Goal: Information Seeking & Learning: Learn about a topic

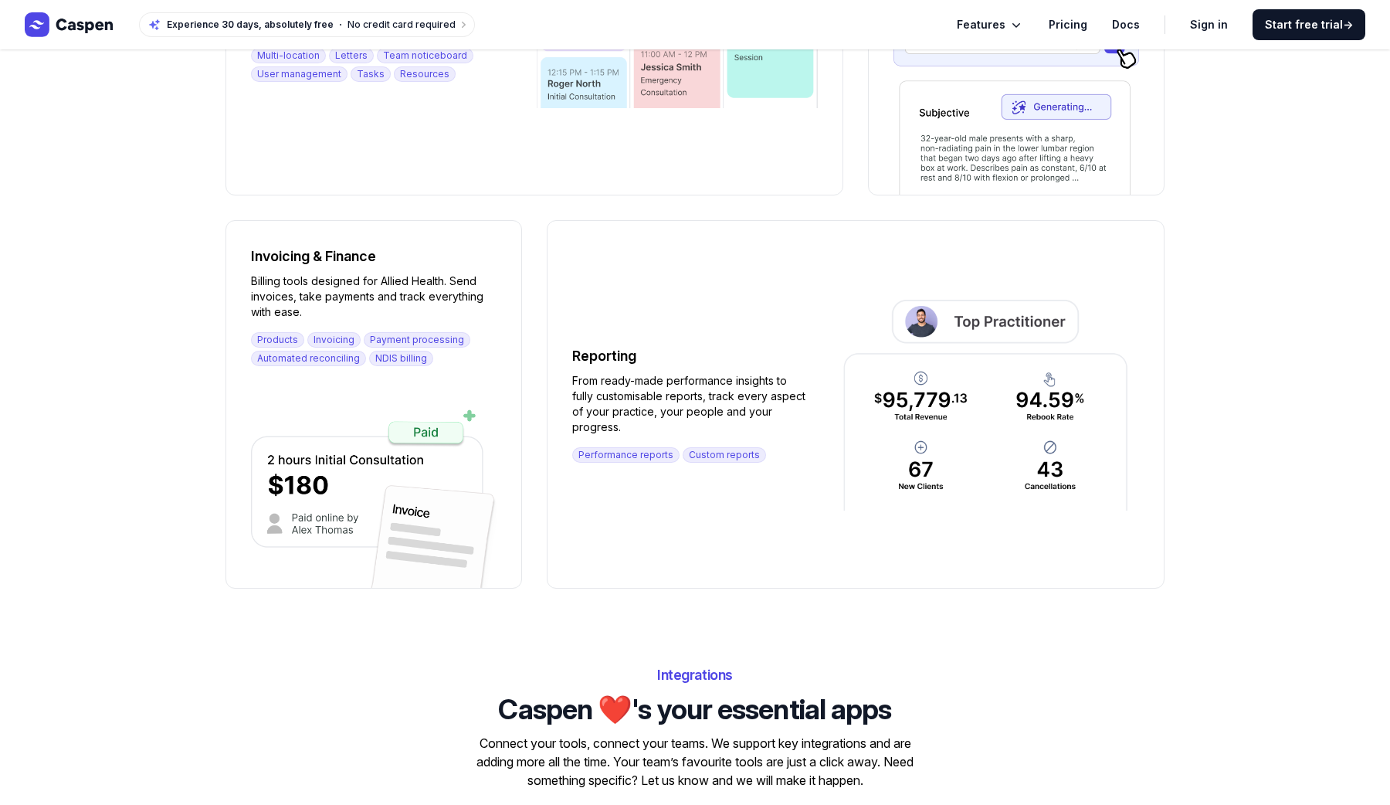
scroll to position [1696, 0]
click at [307, 473] on img at bounding box center [374, 488] width 246 height 197
click at [329, 455] on img at bounding box center [374, 488] width 246 height 197
click at [418, 435] on img at bounding box center [374, 488] width 246 height 197
click at [465, 413] on img at bounding box center [374, 488] width 246 height 197
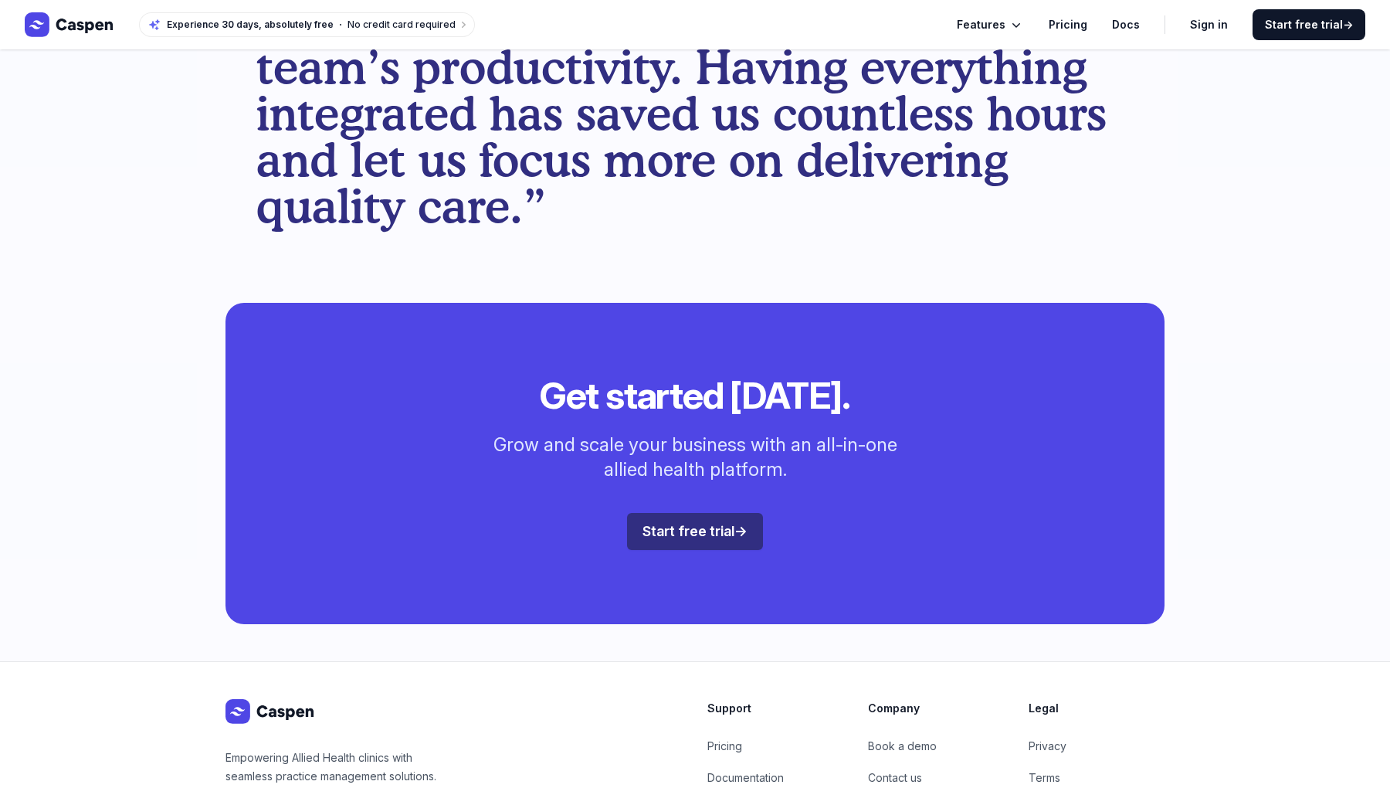
scroll to position [4024, 0]
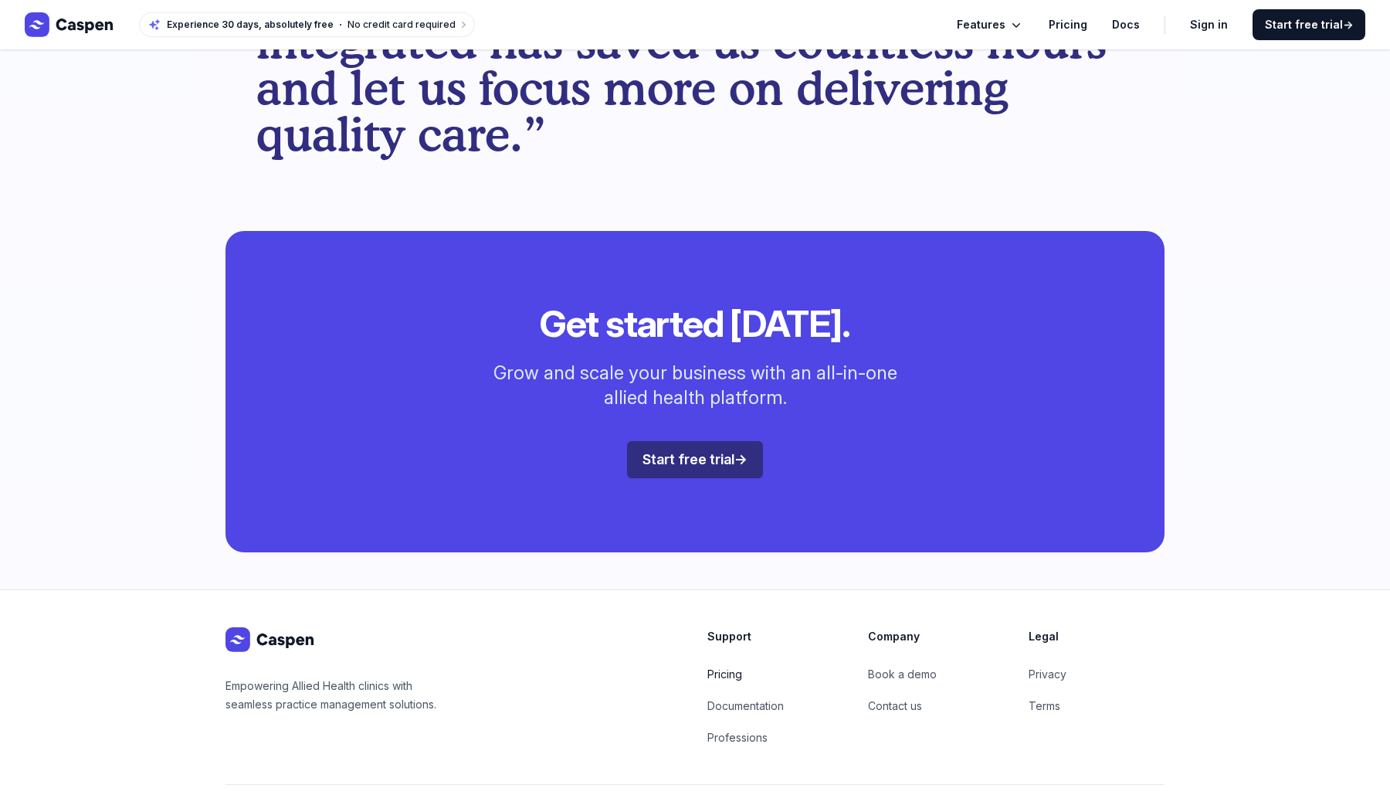
click at [730, 667] on link "Pricing" at bounding box center [724, 673] width 35 height 13
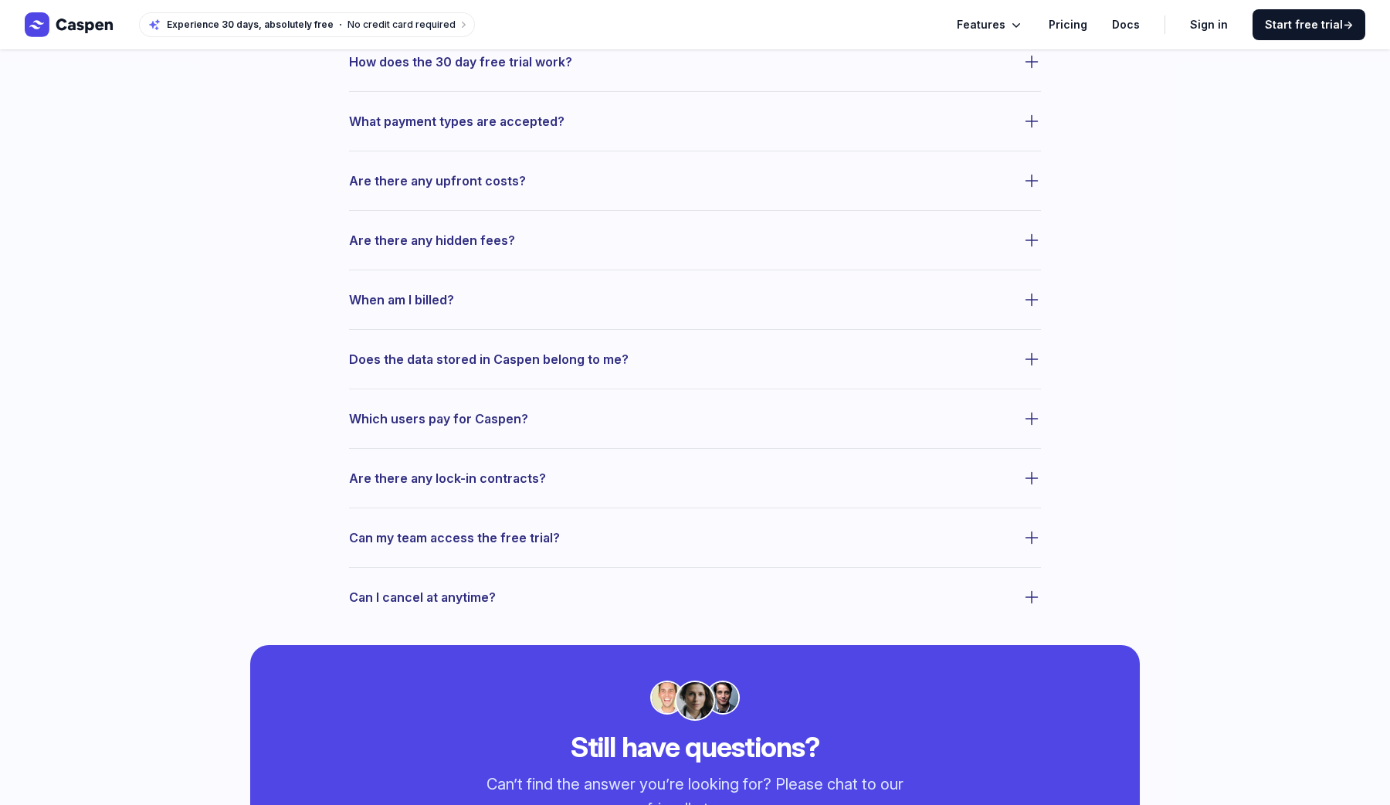
scroll to position [717, 0]
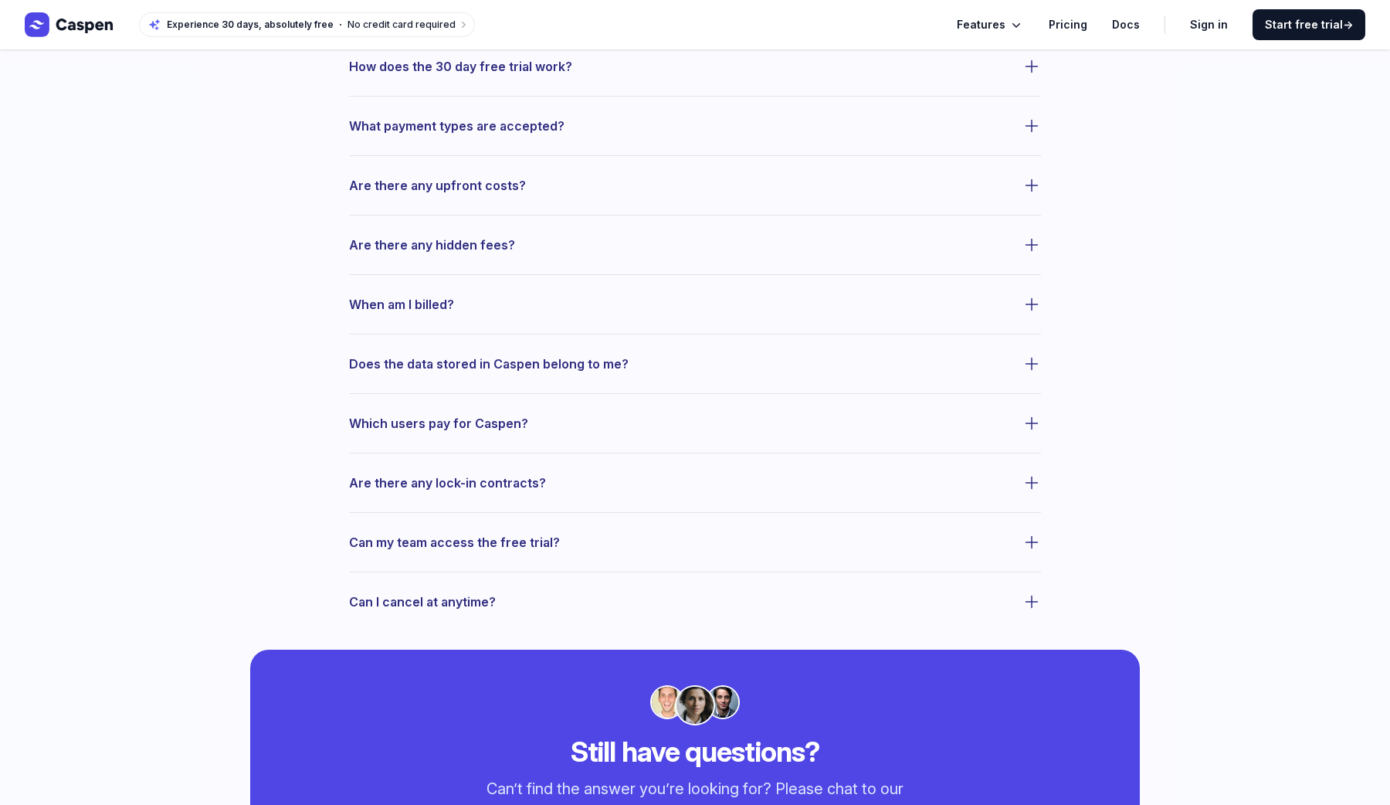
click at [534, 123] on span "What payment types are accepted?" at bounding box center [456, 126] width 215 height 22
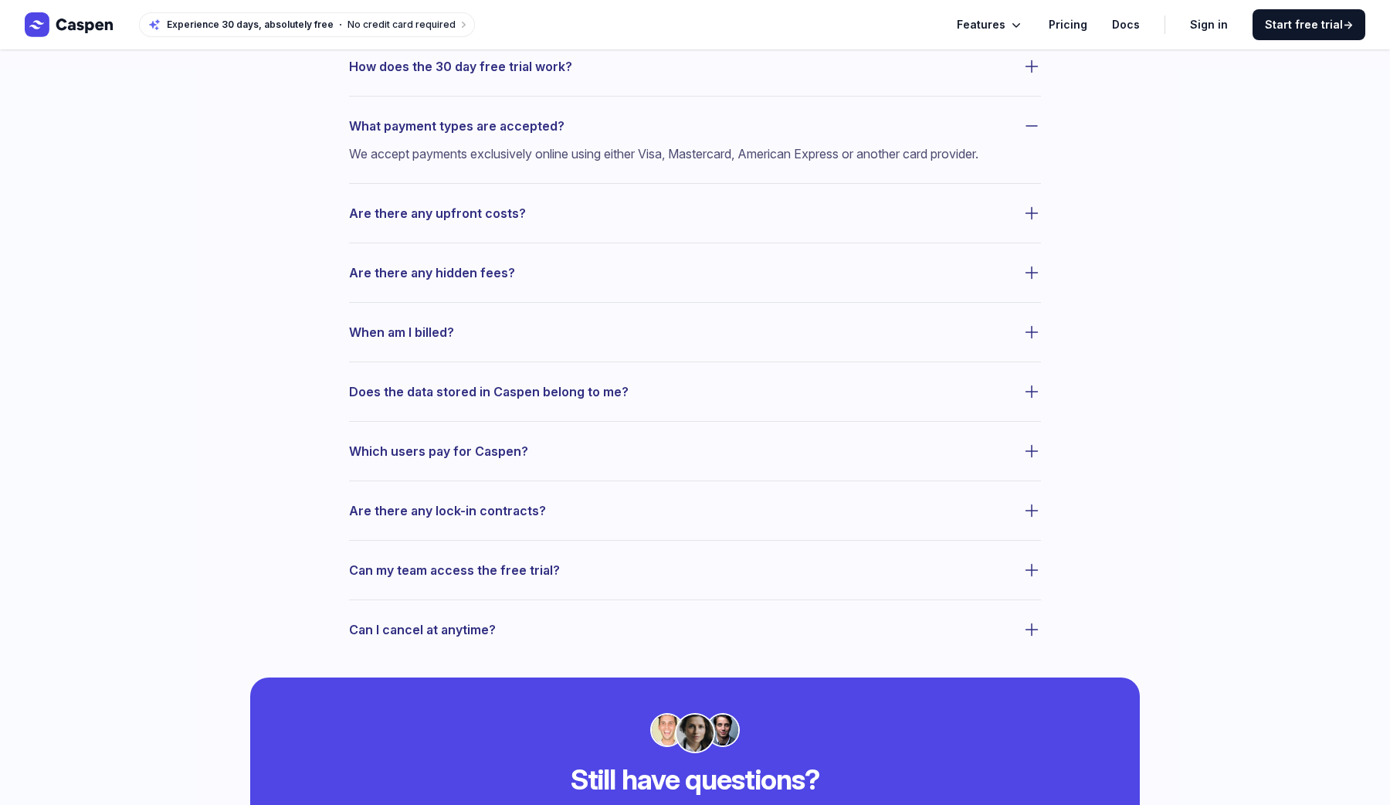
click at [534, 123] on span "What payment types are accepted?" at bounding box center [456, 126] width 215 height 22
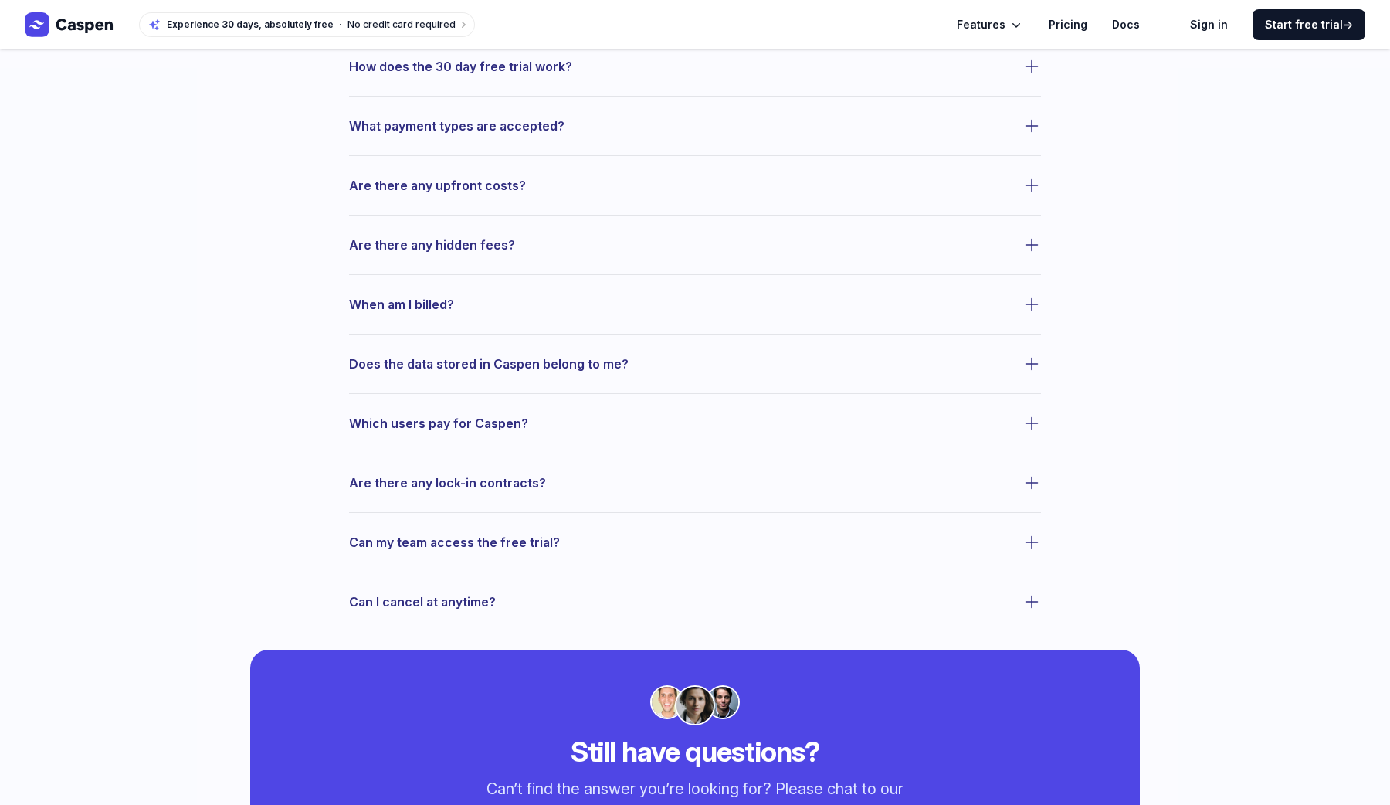
scroll to position [735, 0]
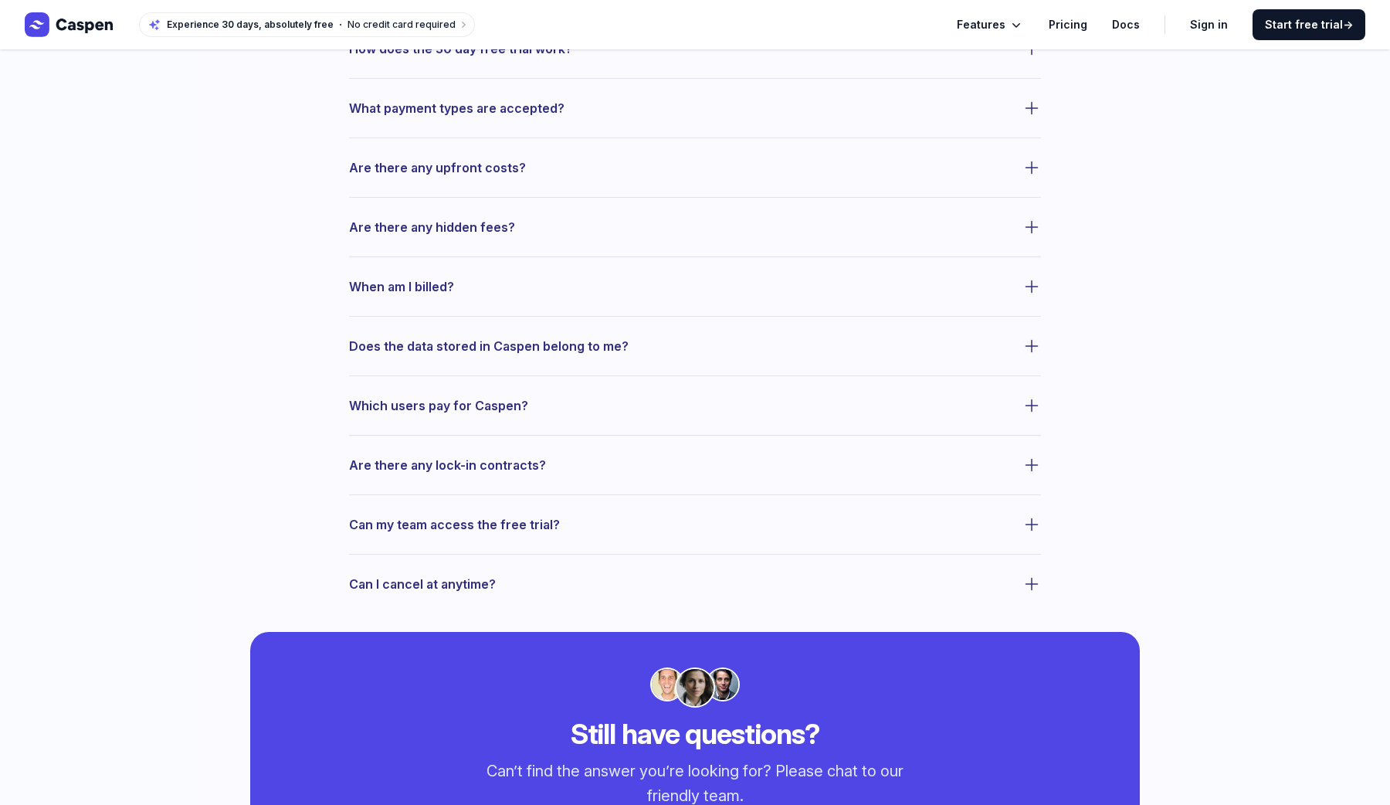
click at [506, 173] on span "Are there any upfront costs?" at bounding box center [437, 168] width 177 height 22
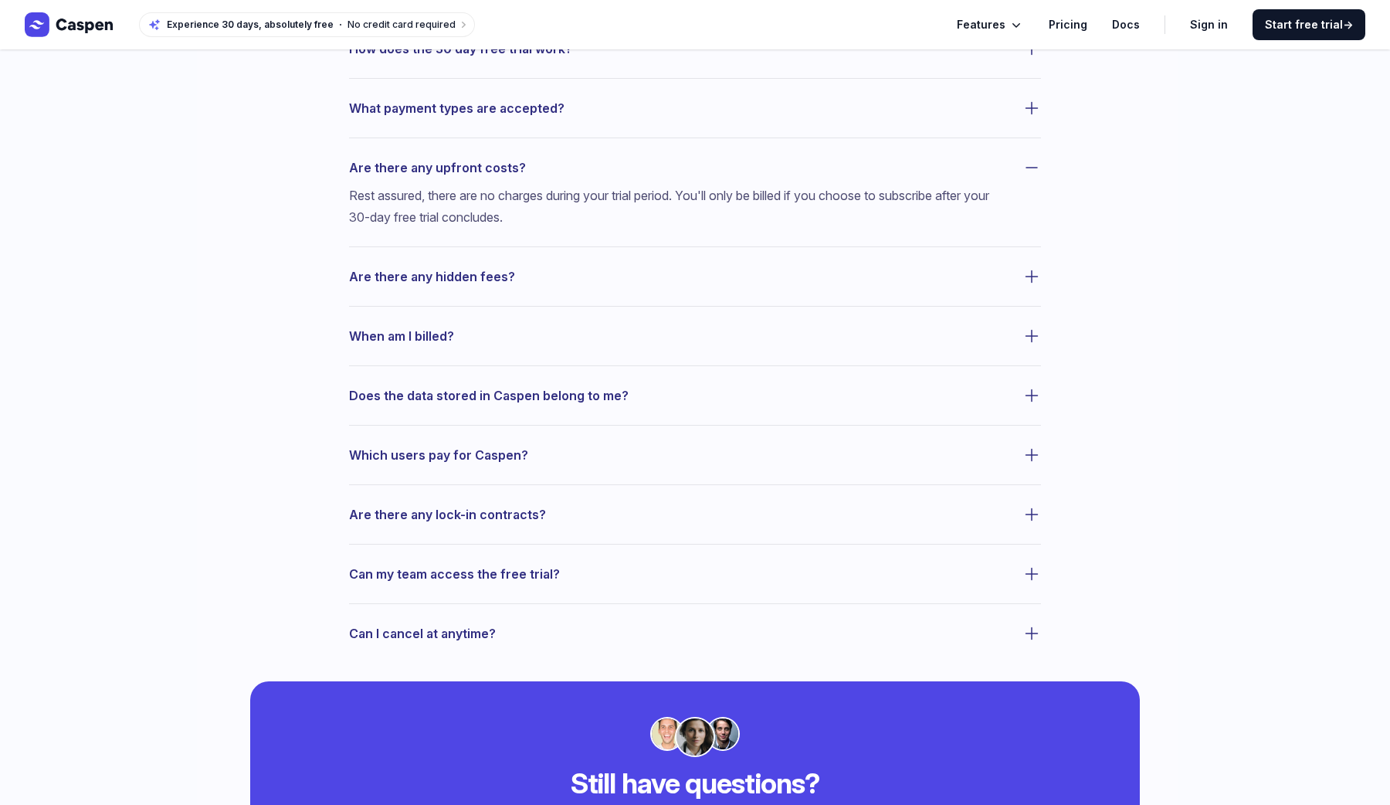
click at [506, 172] on span "Are there any upfront costs?" at bounding box center [437, 168] width 177 height 22
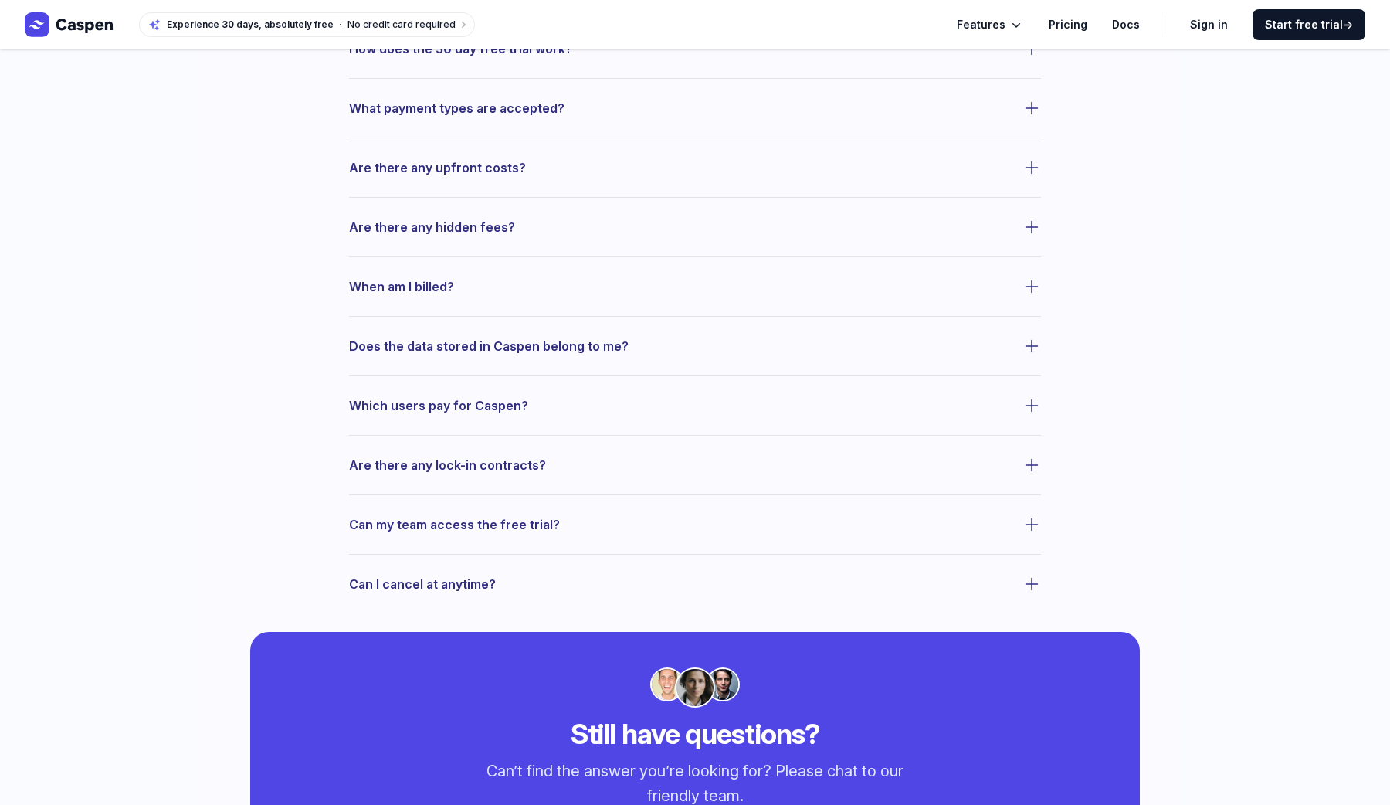
click at [486, 224] on span "Are there any hidden fees?" at bounding box center [432, 227] width 166 height 22
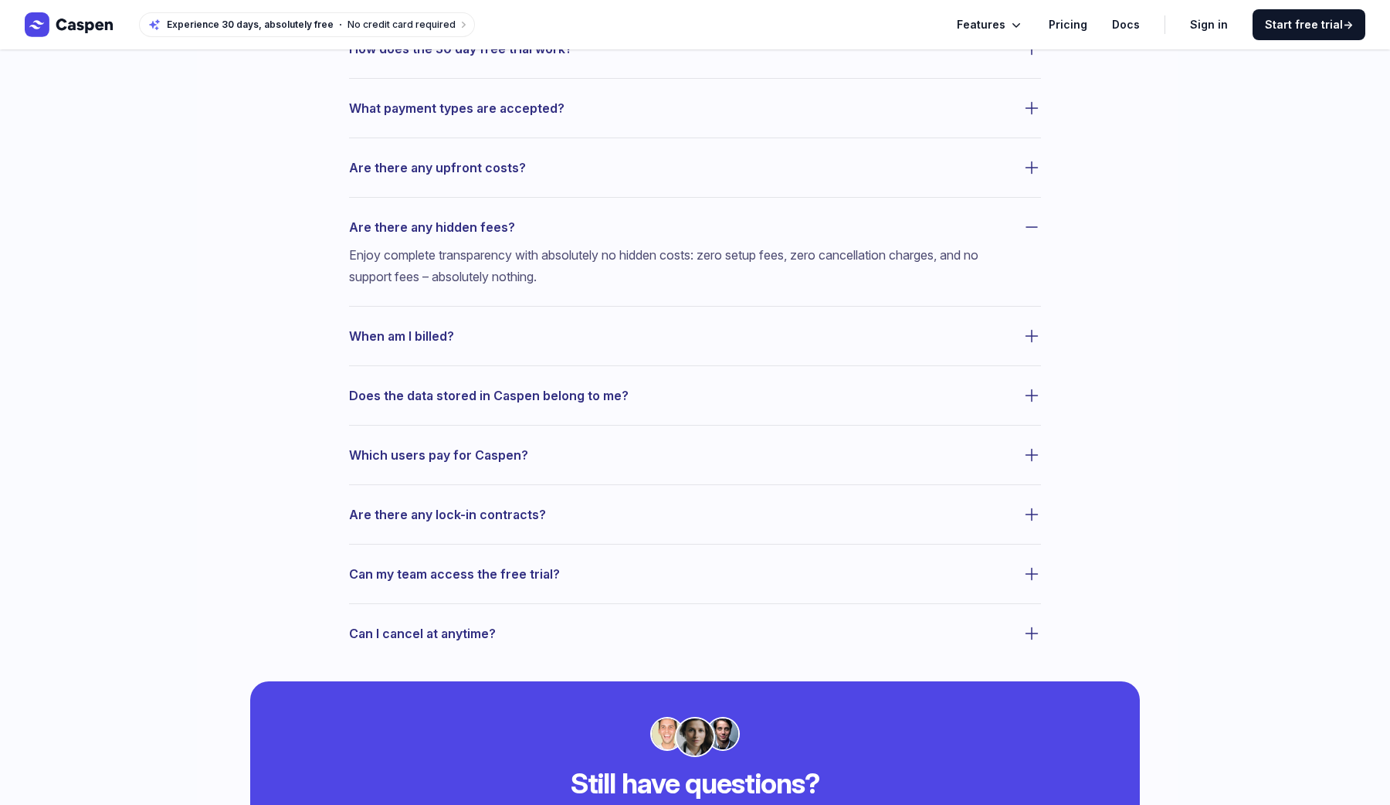
click at [486, 224] on span "Are there any hidden fees?" at bounding box center [432, 227] width 166 height 22
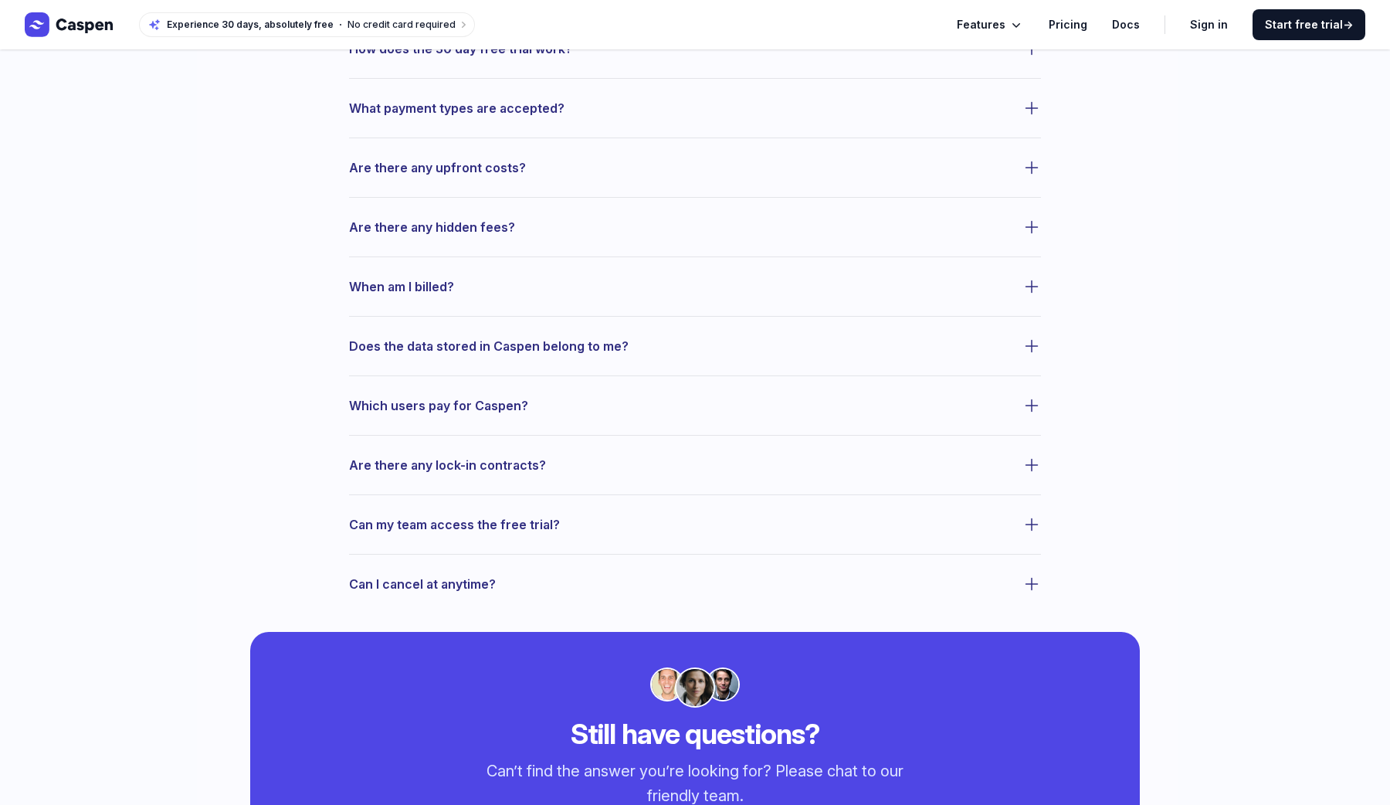
click at [445, 293] on span "When am I billed?" at bounding box center [401, 287] width 105 height 22
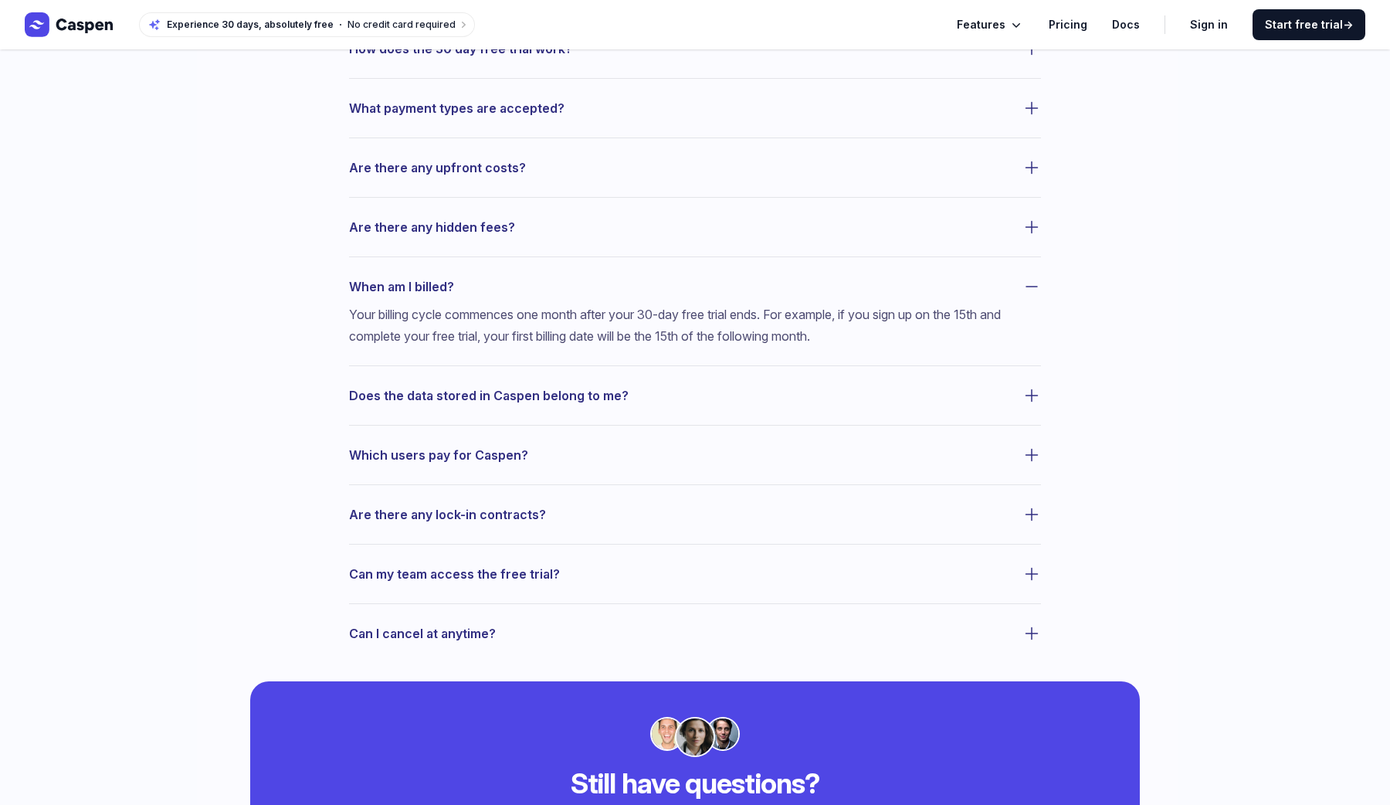
click at [445, 292] on span "When am I billed?" at bounding box center [401, 287] width 105 height 22
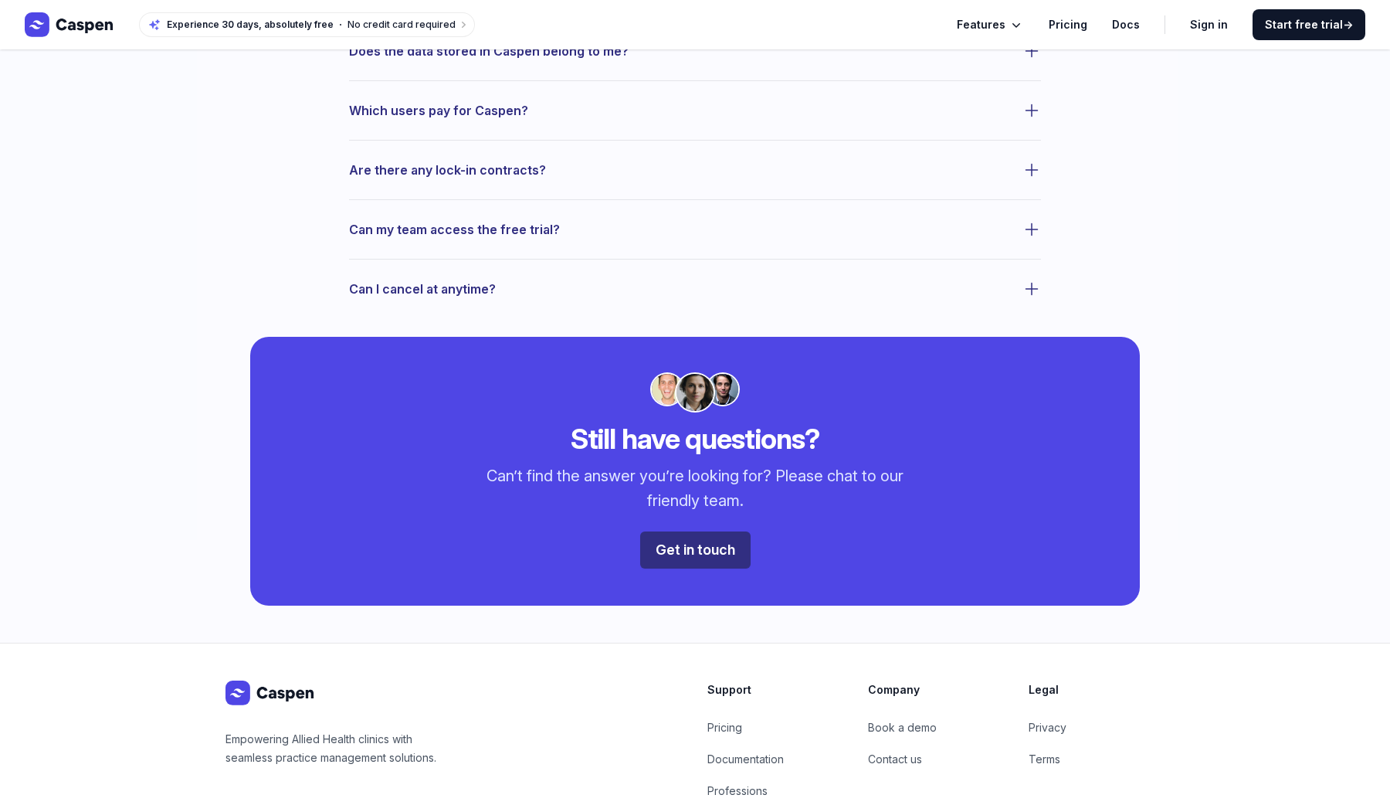
scroll to position [1126, 0]
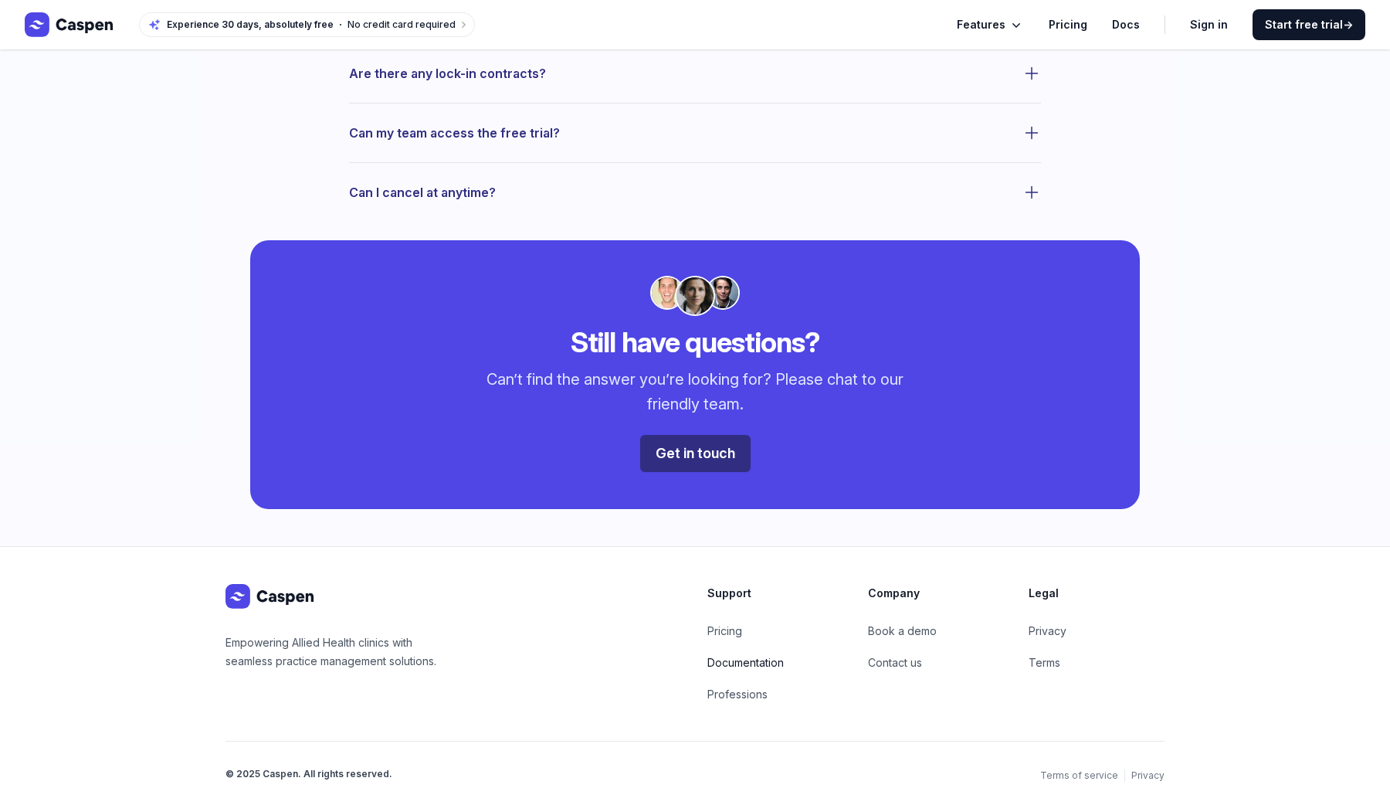
click at [737, 660] on link "Documentation" at bounding box center [745, 662] width 76 height 13
